Goal: Obtain resource: Download file/media

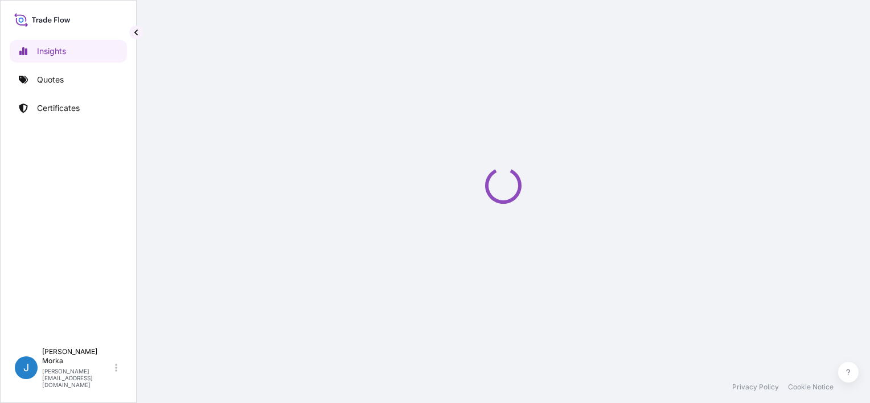
select select "2025"
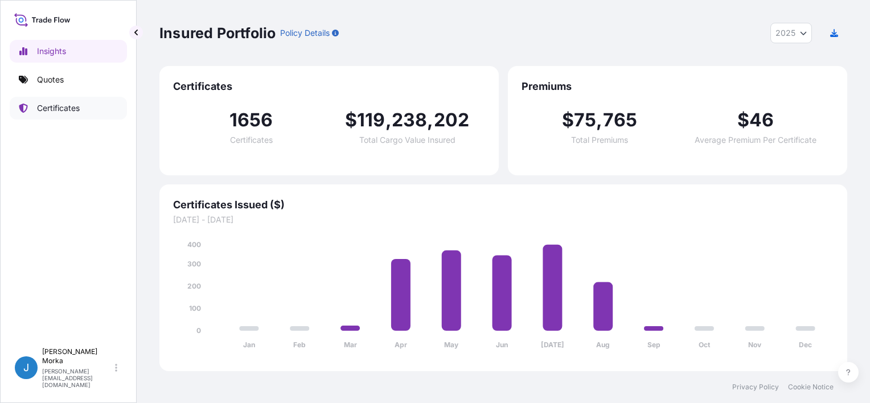
click at [68, 105] on p "Certificates" at bounding box center [58, 108] width 43 height 11
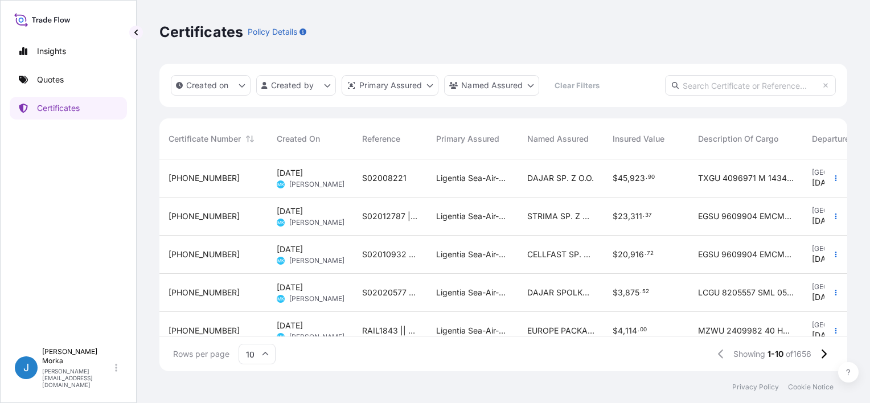
click at [699, 89] on input "text" at bounding box center [750, 85] width 171 height 21
paste input "S02031070"
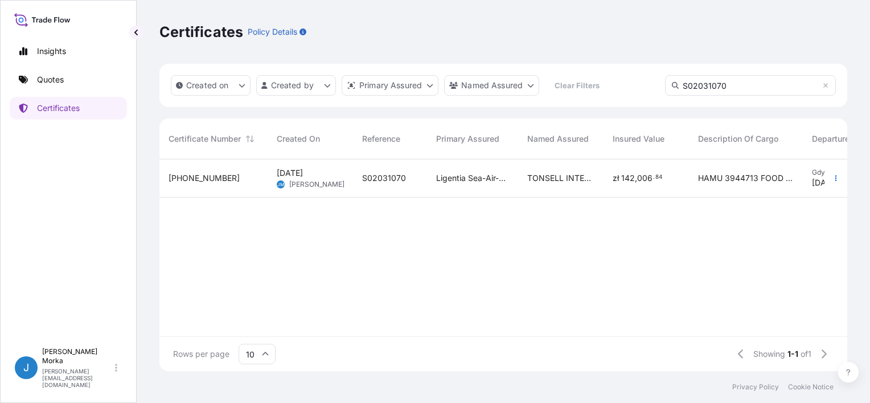
type input "S02031070"
click at [427, 173] on div "Ligentia Sea-Air-Rail Sp. z o.o." at bounding box center [472, 178] width 91 height 38
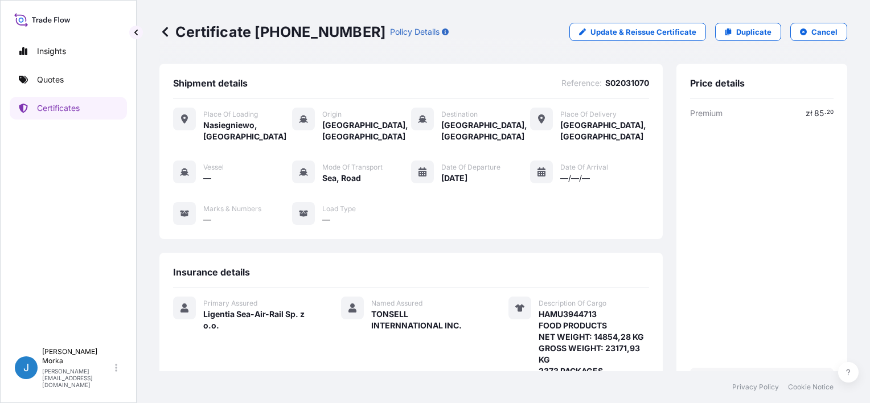
click at [584, 134] on div "Place of Loading Nasiegniewo, [GEOGRAPHIC_DATA] Origin [GEOGRAPHIC_DATA], [GEOG…" at bounding box center [411, 173] width 476 height 148
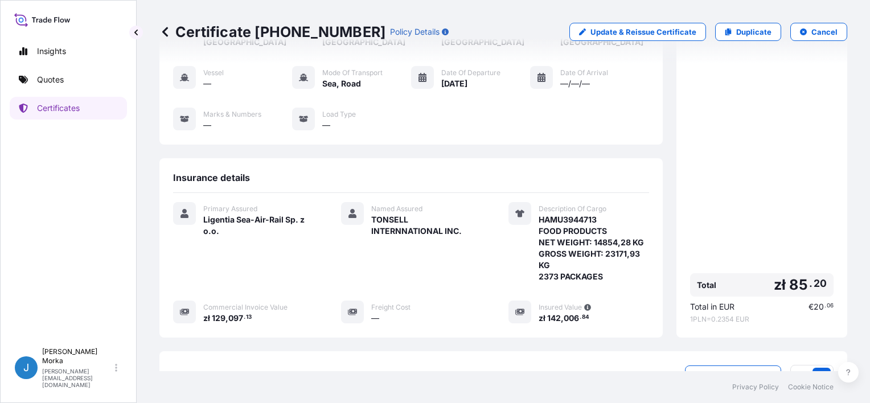
scroll to position [228, 0]
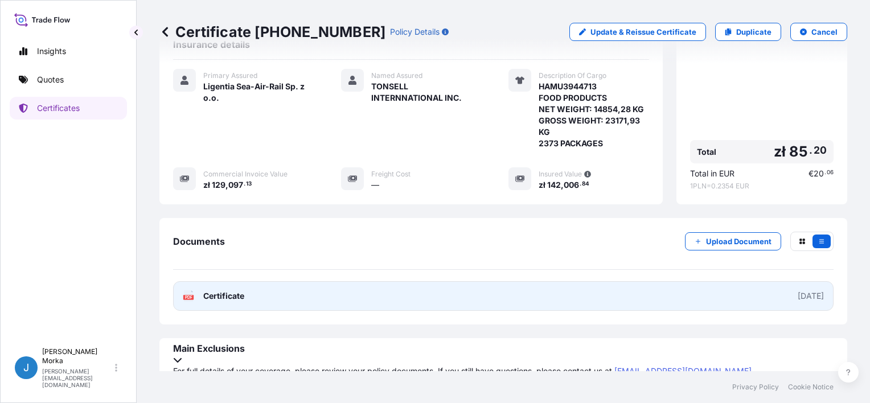
click at [569, 288] on link "PDF Certificate [DATE]" at bounding box center [503, 296] width 661 height 30
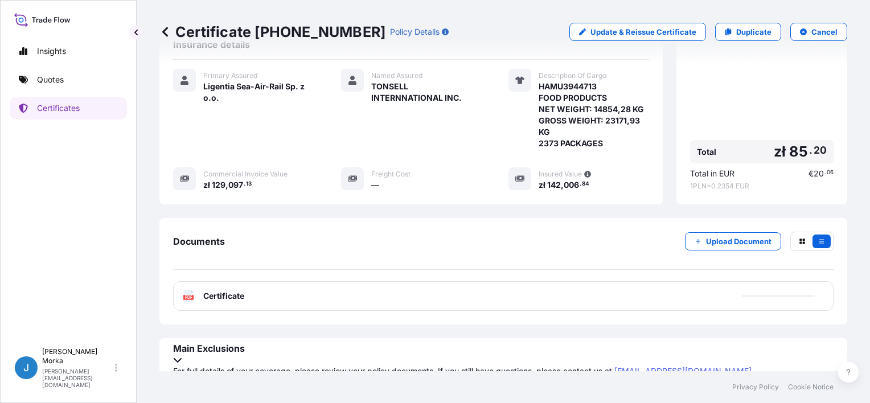
click at [611, 207] on div "Primary Assured Ligentia Sea-Air-Rail Sp. z o.o. Named Assured TONSELL INTERNNA…" at bounding box center [411, 136] width 476 height 152
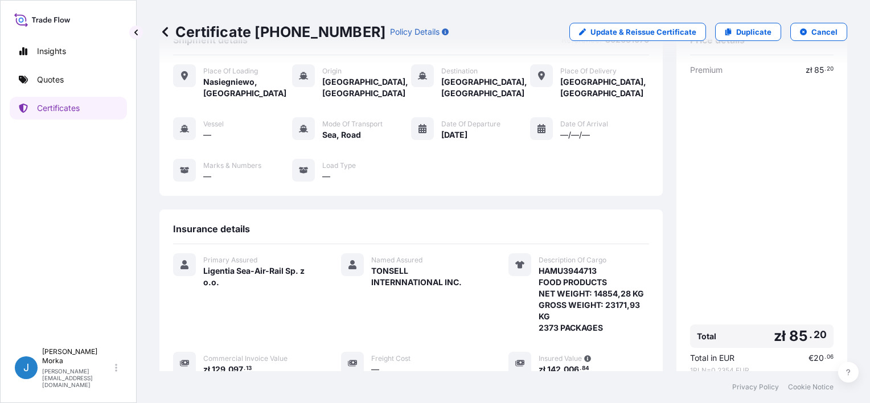
scroll to position [0, 0]
